Goal: Transaction & Acquisition: Purchase product/service

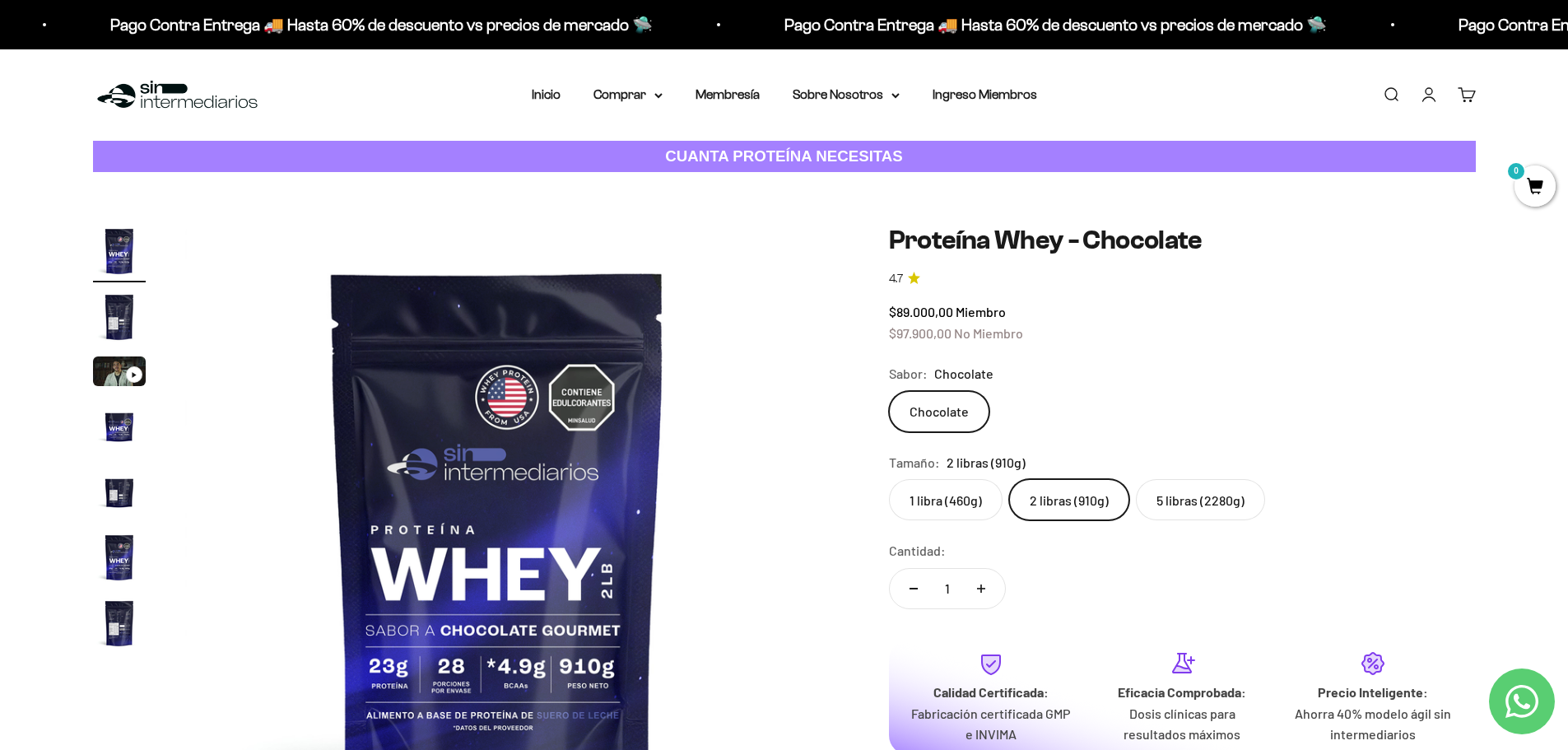
click at [1180, 500] on label "5 libras (2280g)" at bounding box center [1200, 500] width 129 height 41
click at [889, 479] on input "5 libras (2280g)" at bounding box center [888, 478] width 1 height 1
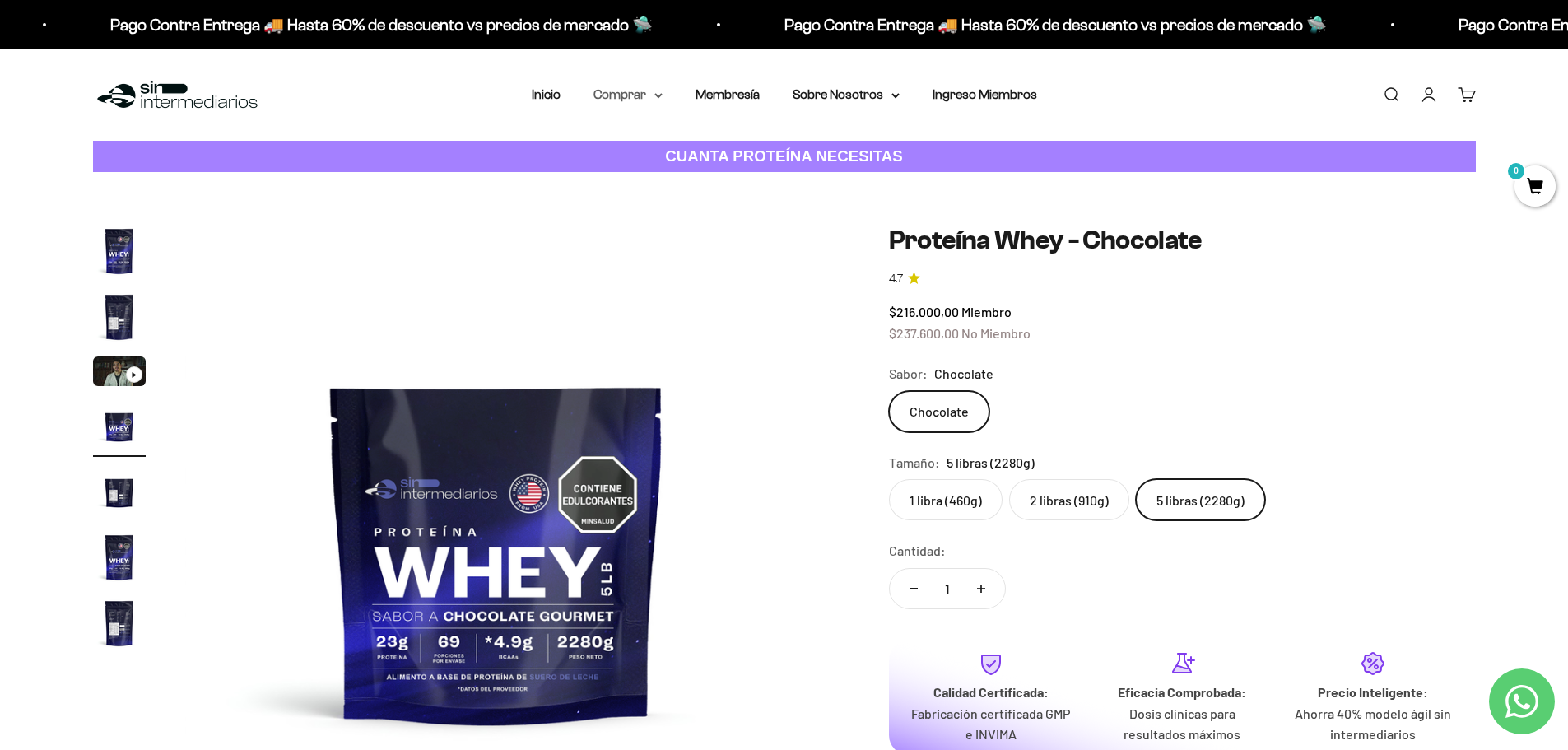
click at [646, 94] on summary "Comprar" at bounding box center [628, 94] width 69 height 21
click at [651, 179] on span "Otros Suplementos" at bounding box center [658, 178] width 110 height 14
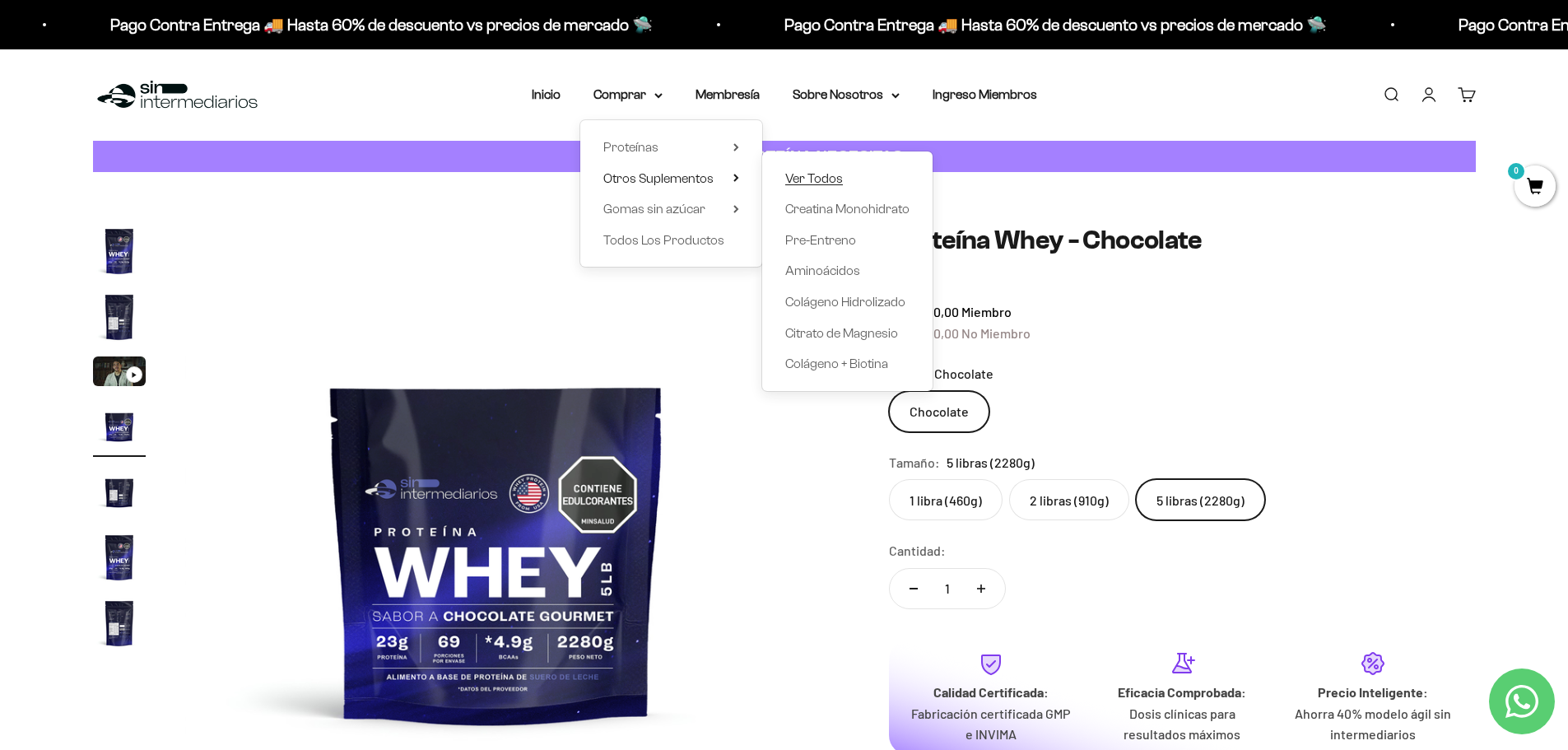
click at [799, 180] on span "Ver Todos" at bounding box center [813, 178] width 58 height 14
